Goal: Check status: Check status

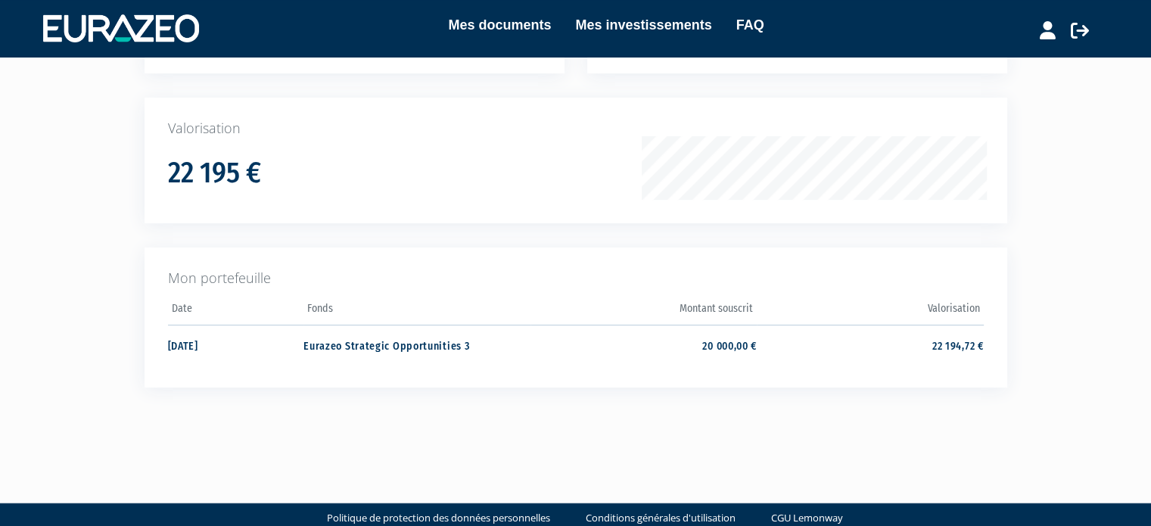
scroll to position [224, 0]
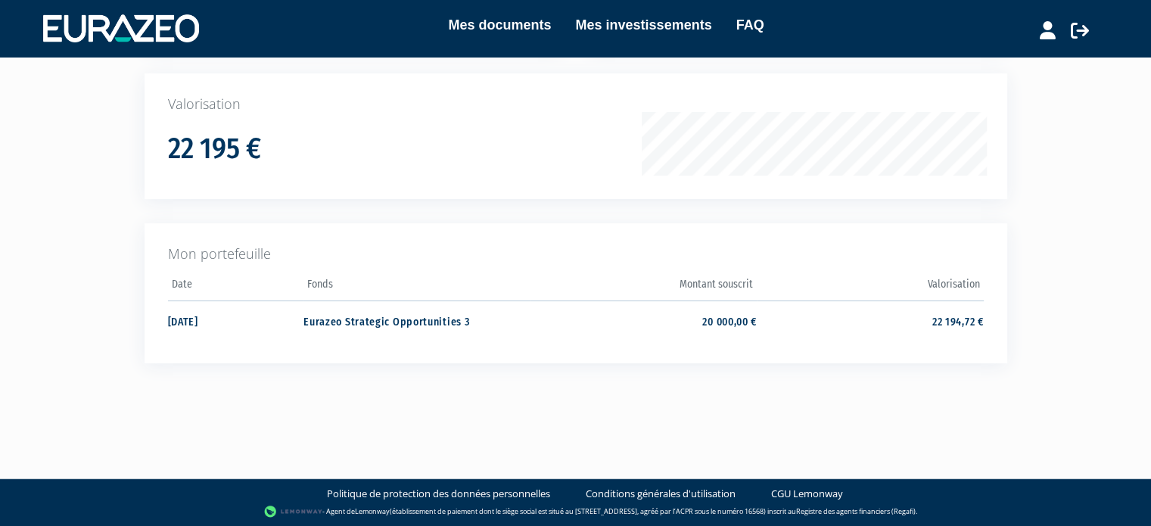
drag, startPoint x: 1162, startPoint y: 129, endPoint x: 1147, endPoint y: 292, distance: 164.2
click at [1147, 292] on html "Mes documents Mes investissements FAQ Déconnexion Mes documents Mes investissem…" at bounding box center [575, 151] width 1151 height 751
click at [743, 319] on td "20 000,00 €" at bounding box center [644, 321] width 226 height 40
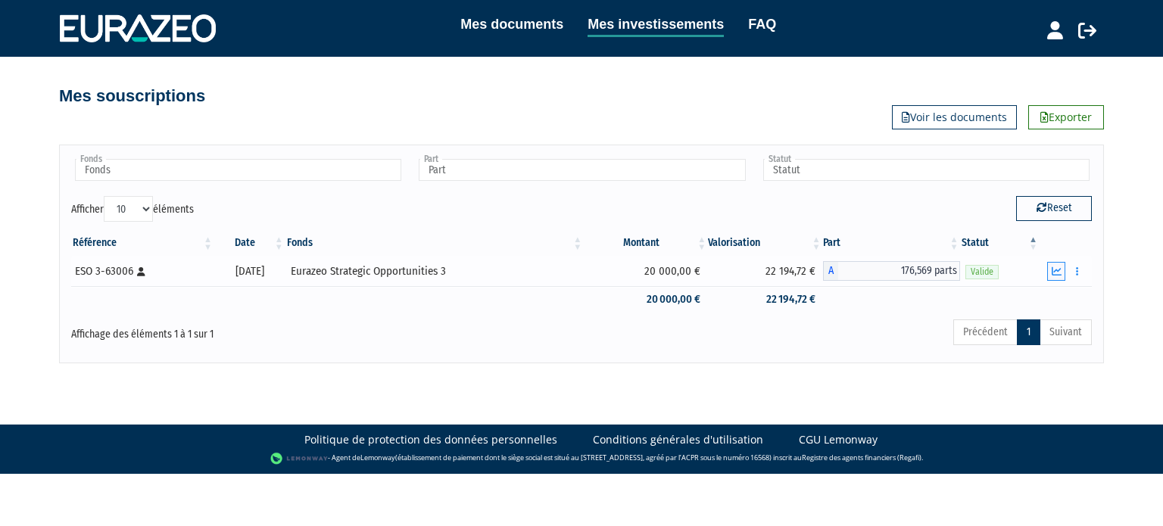
click at [1055, 274] on icon "button" at bounding box center [1057, 271] width 10 height 10
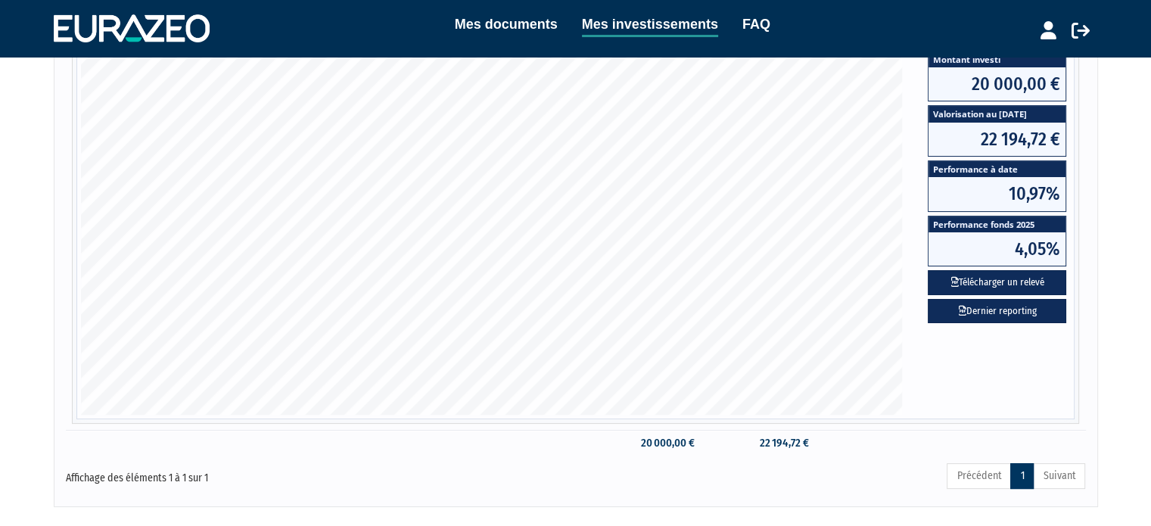
scroll to position [176, 0]
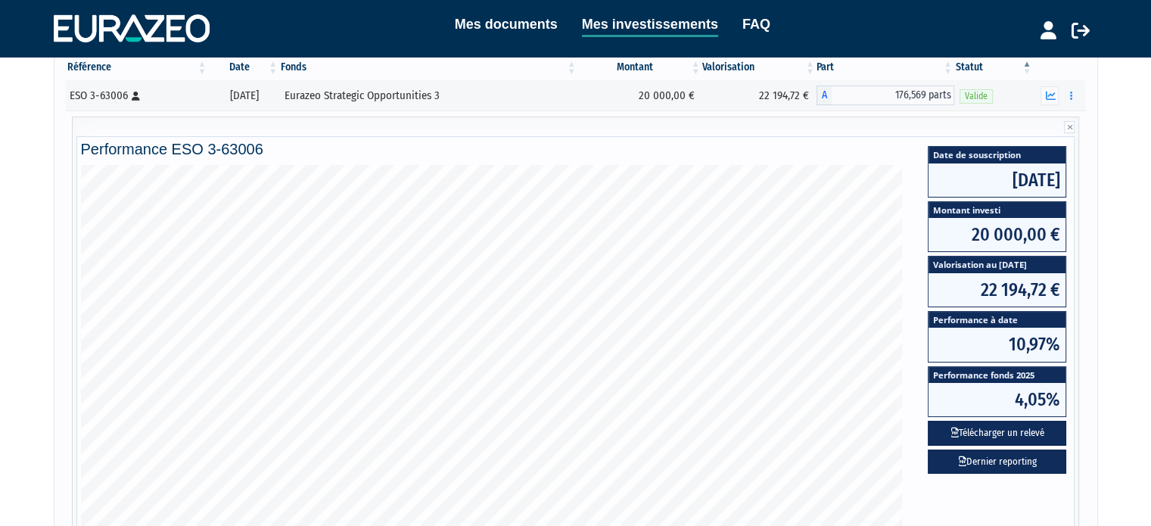
click at [1147, 176] on div "Mes documents Mes investissements FAQ Déconnexion Mes documents Mes investissem…" at bounding box center [575, 241] width 1151 height 834
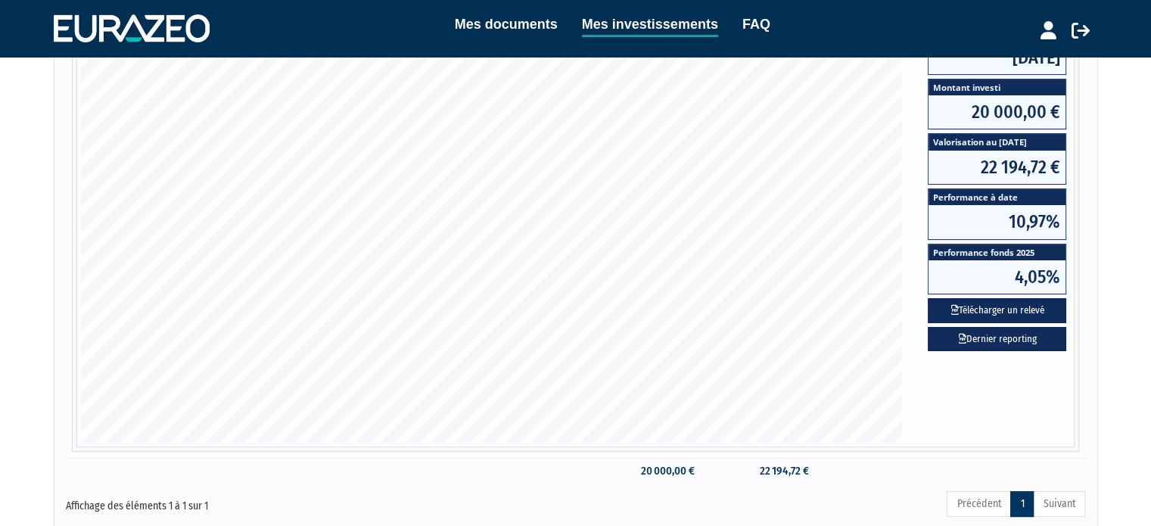
scroll to position [341, 0]
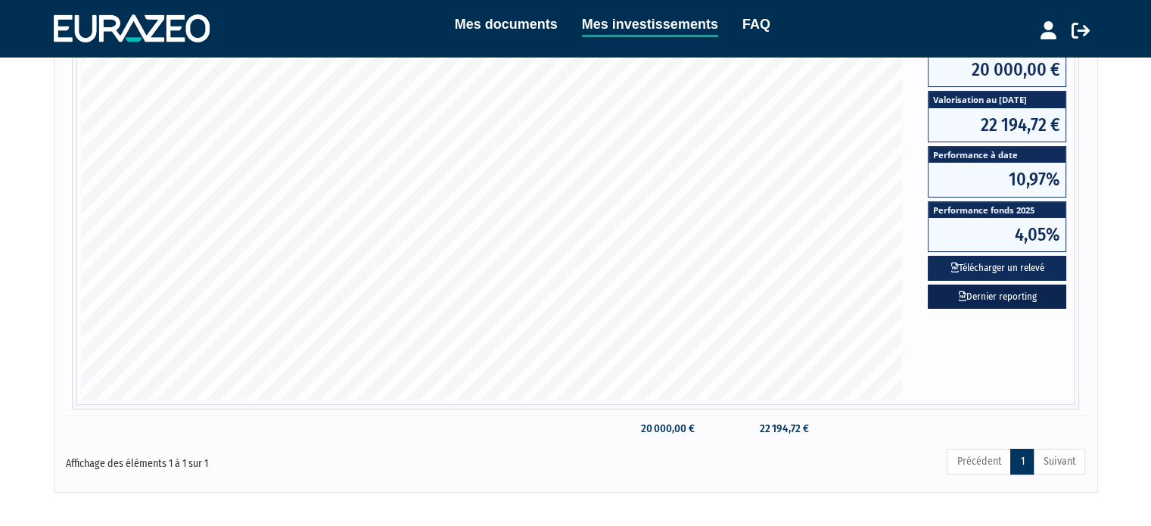
click at [969, 292] on link "Dernier reporting" at bounding box center [997, 297] width 139 height 25
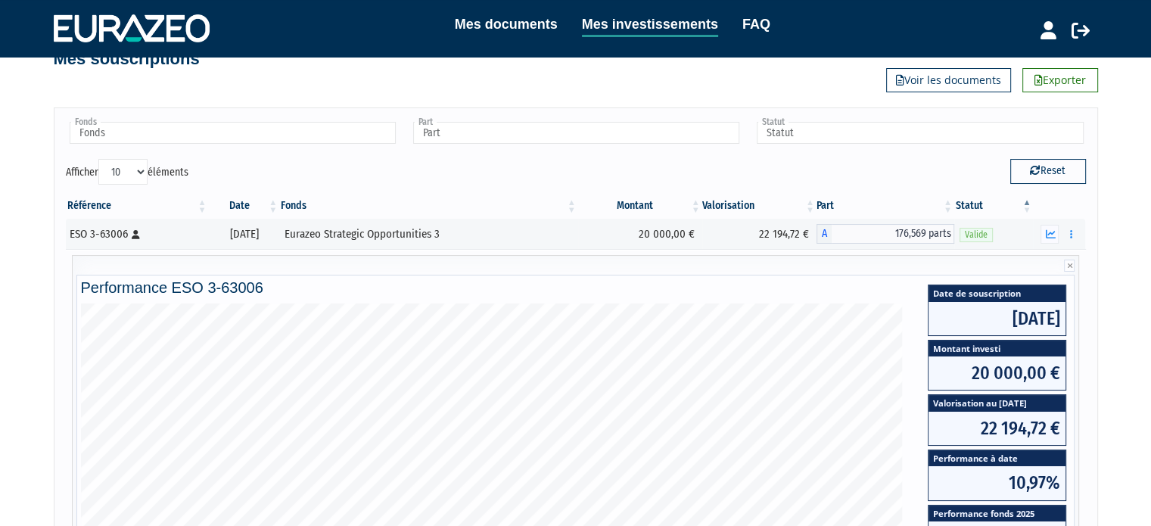
scroll to position [39, 0]
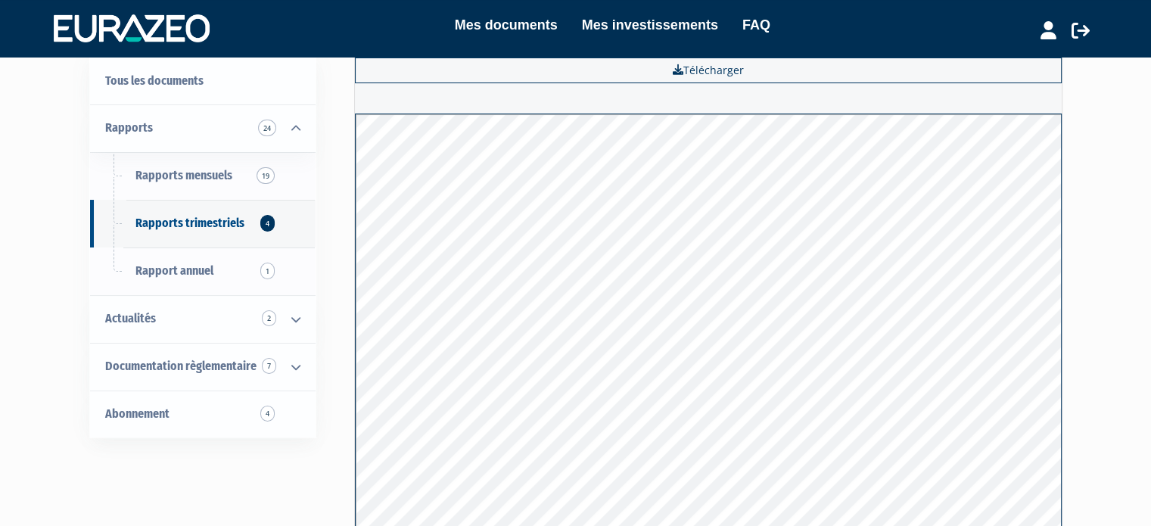
scroll to position [52, 0]
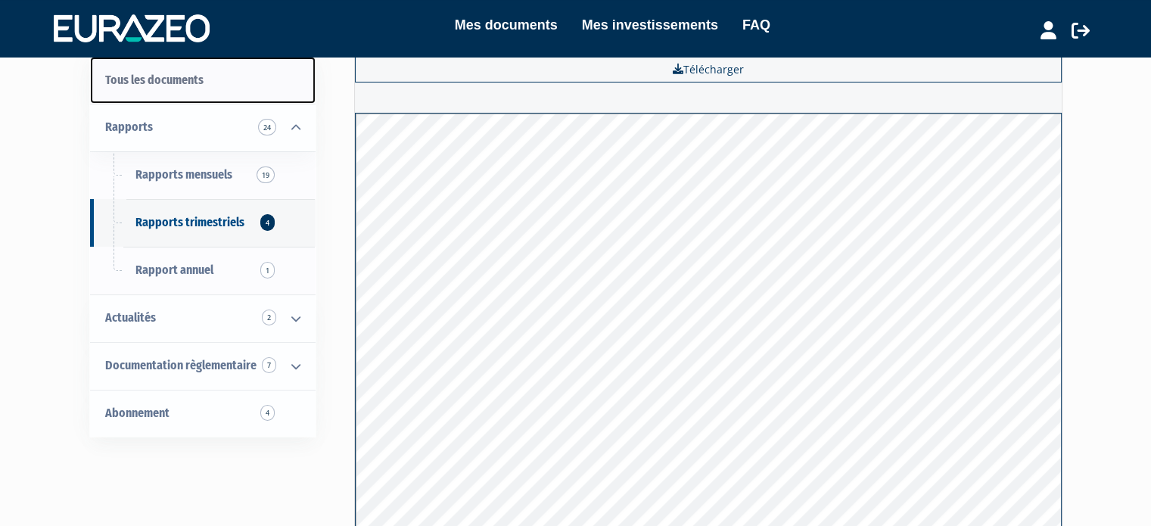
click at [139, 89] on link "Tous les documents" at bounding box center [203, 81] width 226 height 48
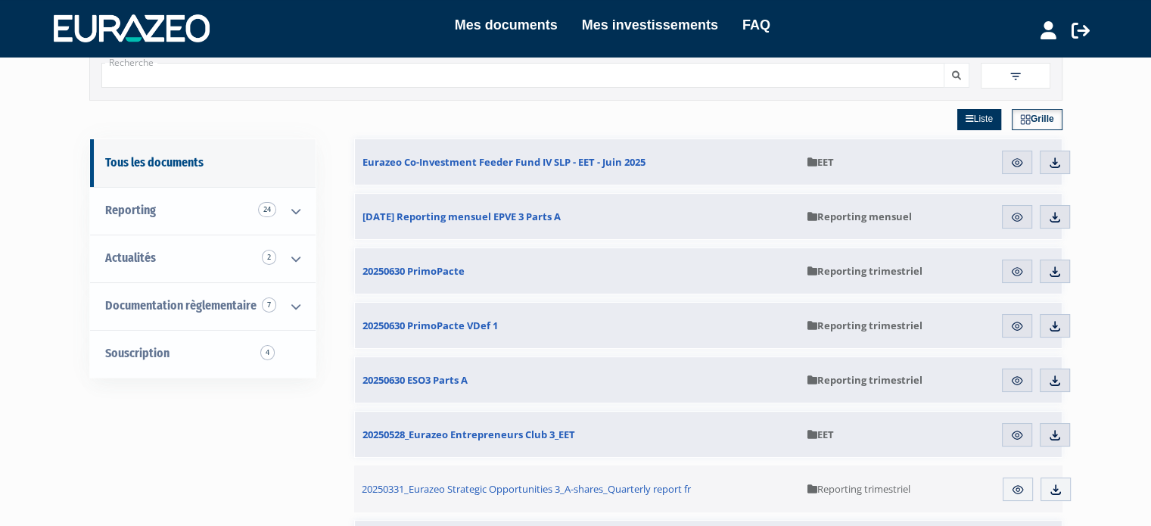
scroll to position [58, 0]
